Goal: Check status: Check status

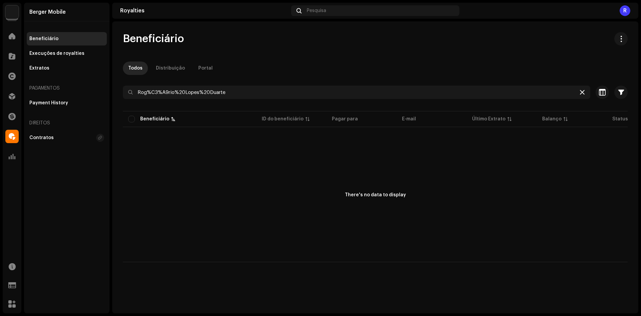
click at [582, 93] on icon at bounding box center [582, 92] width 5 height 5
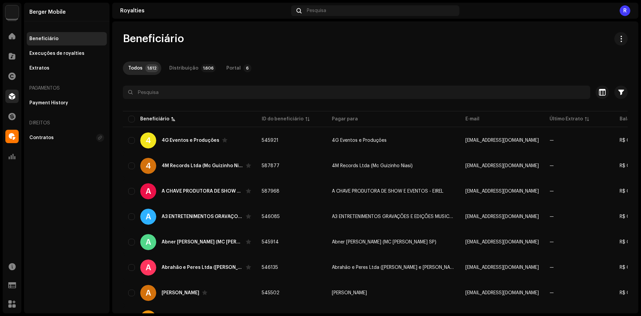
click at [8, 95] on div at bounding box center [11, 96] width 13 height 13
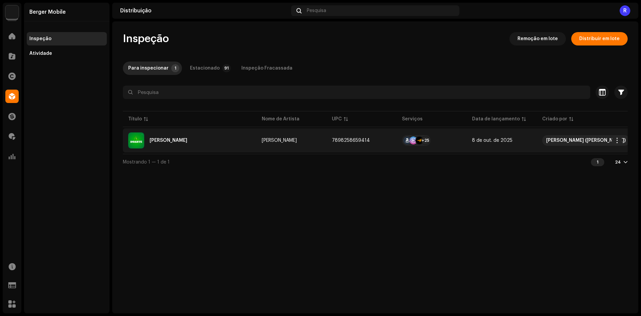
click at [154, 143] on div "[PERSON_NAME]" at bounding box center [189, 140] width 123 height 16
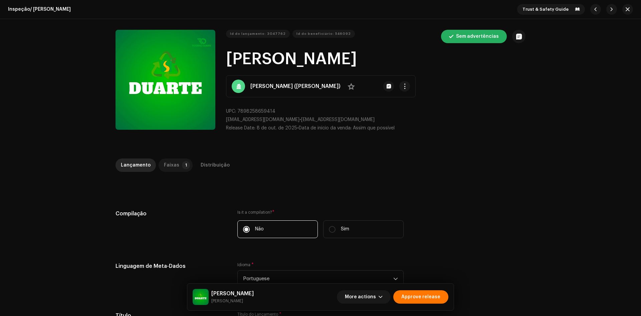
click at [168, 162] on div "Faixas" at bounding box center [171, 164] width 15 height 13
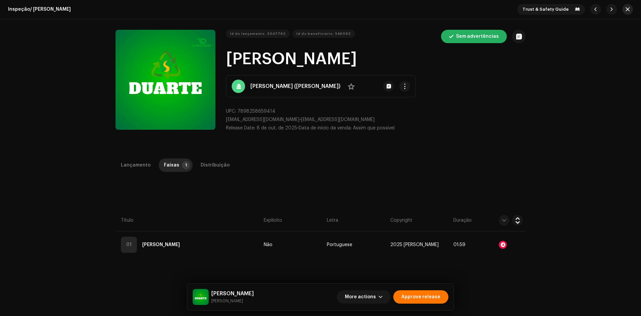
click at [627, 9] on span "button" at bounding box center [628, 9] width 4 height 5
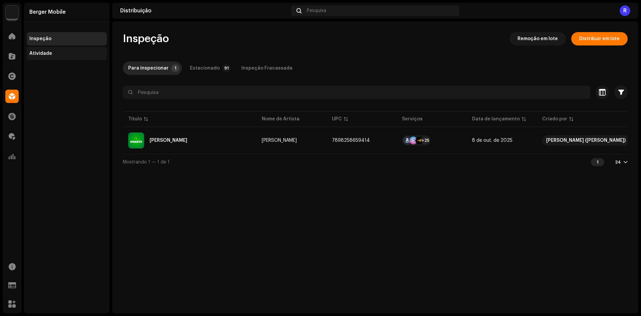
click at [32, 53] on div "Atividade" at bounding box center [40, 53] width 23 height 5
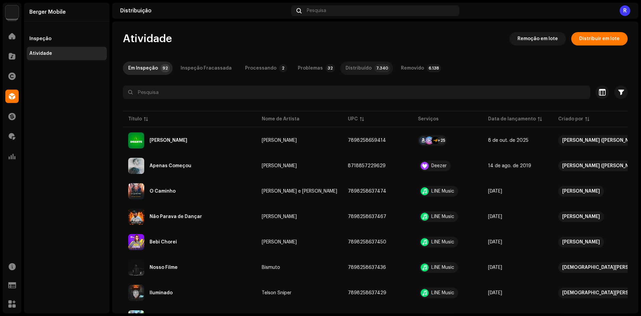
click at [346, 70] on div "Distribuído" at bounding box center [359, 67] width 26 height 13
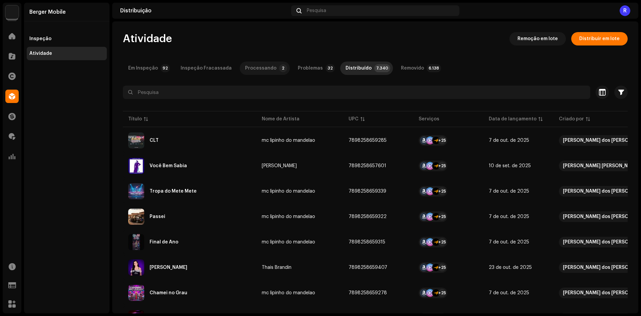
click at [256, 71] on div "Processando" at bounding box center [260, 67] width 31 height 13
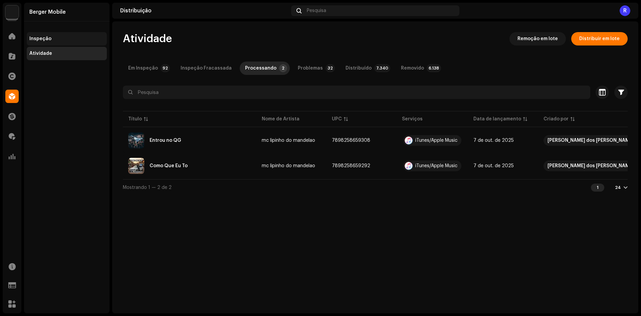
click at [29, 40] on div "Inspeção" at bounding box center [67, 38] width 80 height 13
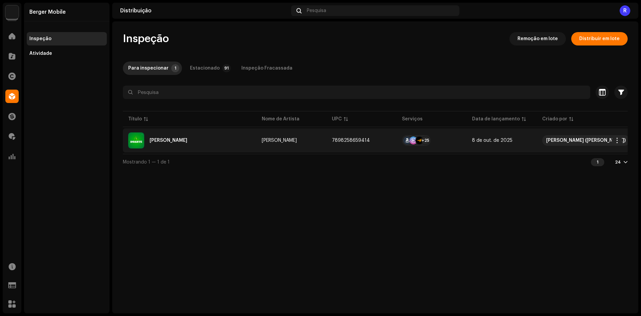
click at [156, 144] on div "[PERSON_NAME]" at bounding box center [189, 140] width 123 height 16
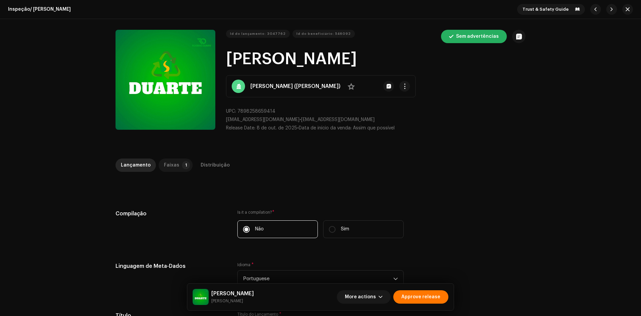
click at [166, 165] on div "Faixas" at bounding box center [171, 164] width 15 height 13
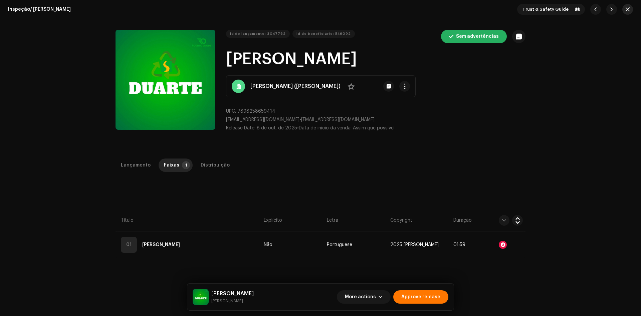
click at [626, 8] on span "button" at bounding box center [628, 9] width 4 height 5
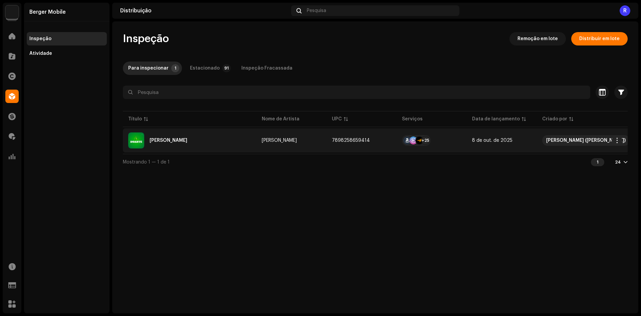
click at [163, 139] on div "[PERSON_NAME]" at bounding box center [169, 140] width 38 height 5
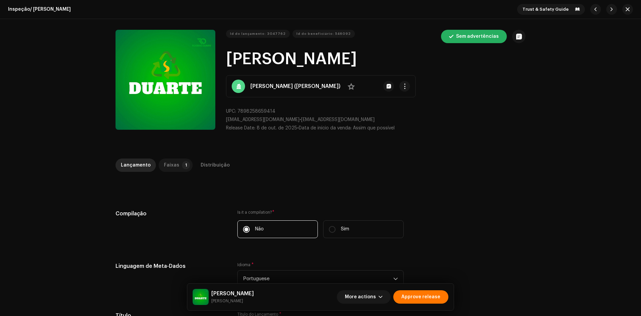
click at [164, 160] on div "Faixas" at bounding box center [171, 164] width 15 height 13
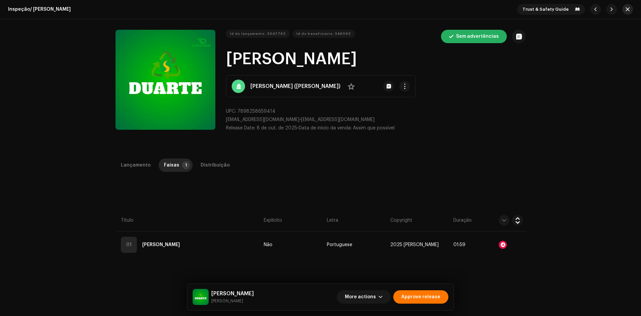
click at [628, 9] on button "button" at bounding box center [628, 9] width 11 height 11
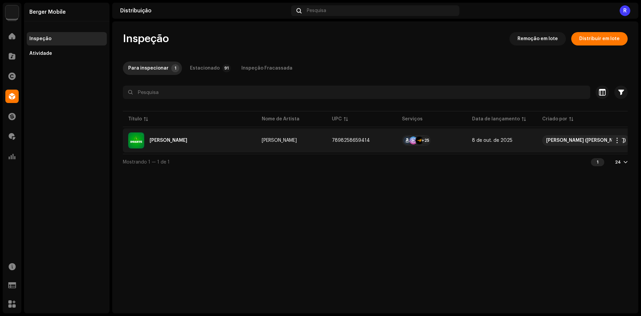
click at [153, 143] on div "[PERSON_NAME]" at bounding box center [189, 140] width 123 height 16
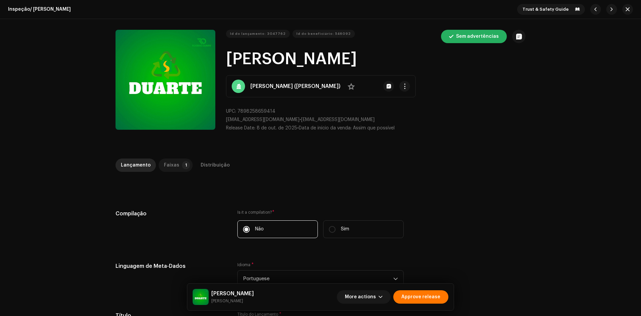
click at [164, 159] on div "Faixas" at bounding box center [171, 164] width 15 height 13
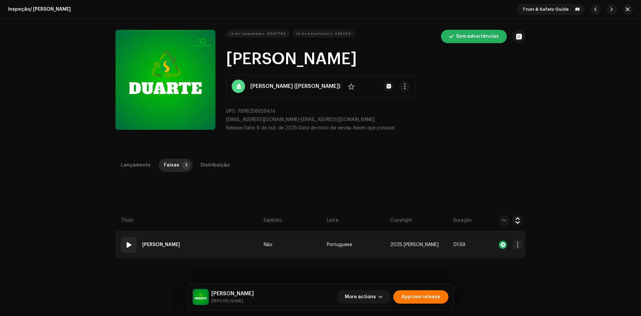
click at [245, 248] on td "01 Duarte" at bounding box center [189, 244] width 146 height 27
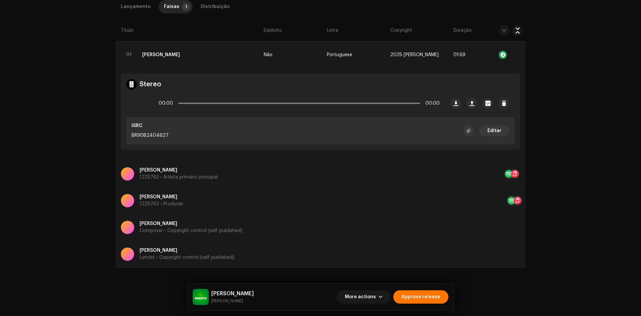
scroll to position [23, 0]
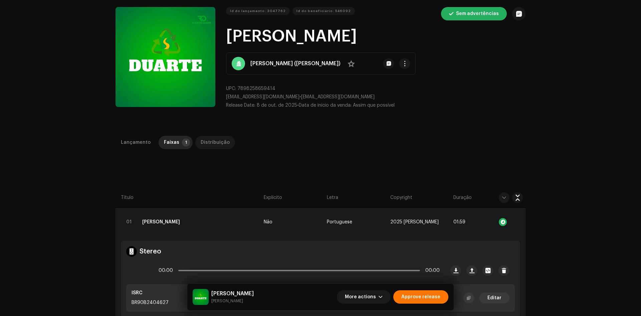
click at [206, 145] on div "Distribuição" at bounding box center [215, 142] width 29 height 13
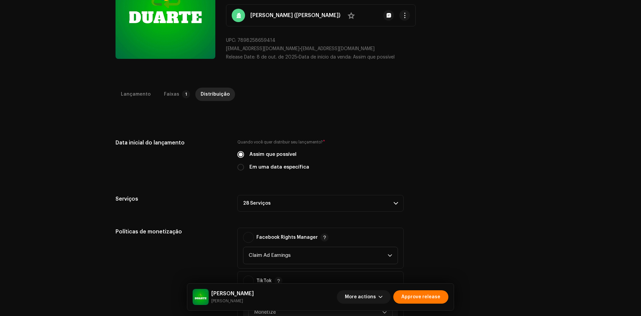
scroll to position [190, 0]
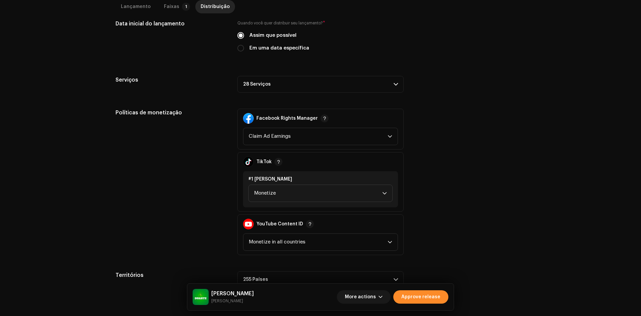
click at [422, 297] on span "Approve release" at bounding box center [421, 296] width 39 height 13
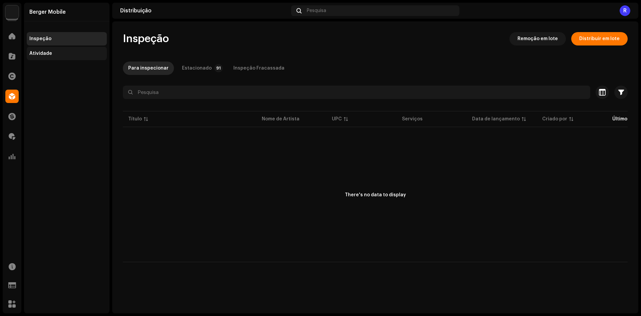
click at [66, 55] on div "Atividade" at bounding box center [66, 53] width 75 height 5
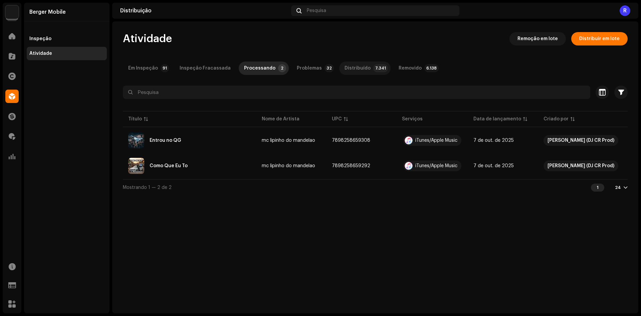
click at [345, 62] on div "Distribuído" at bounding box center [358, 67] width 26 height 13
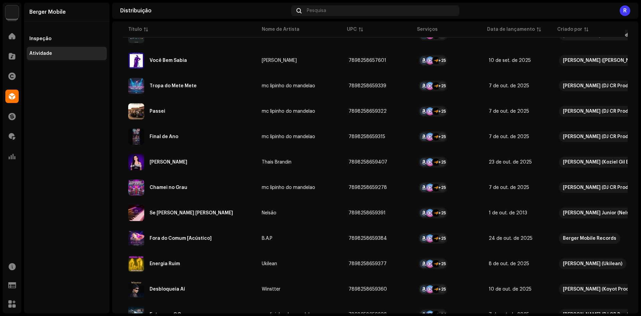
scroll to position [100, 0]
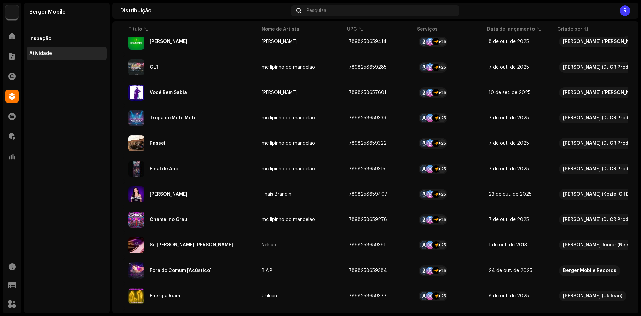
click at [620, 7] on re-a-cover "R" at bounding box center [625, 10] width 11 height 11
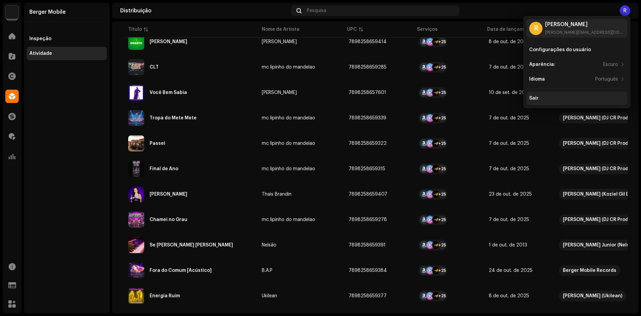
click at [535, 99] on div "Sair" at bounding box center [533, 98] width 9 height 5
